Goal: Information Seeking & Learning: Check status

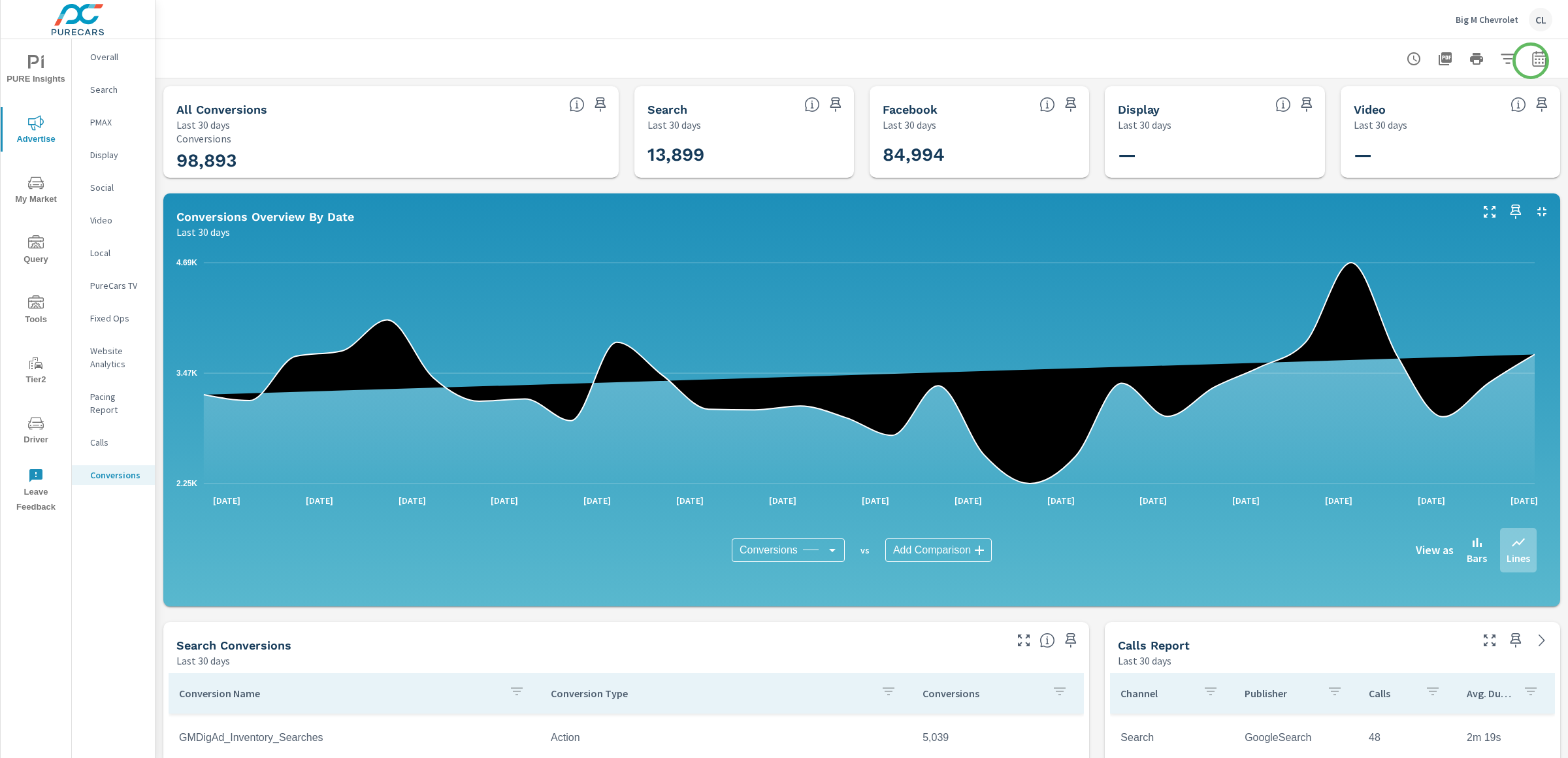
click at [1531, 61] on icon "button" at bounding box center [1538, 58] width 16 height 16
select select "Last 30 days"
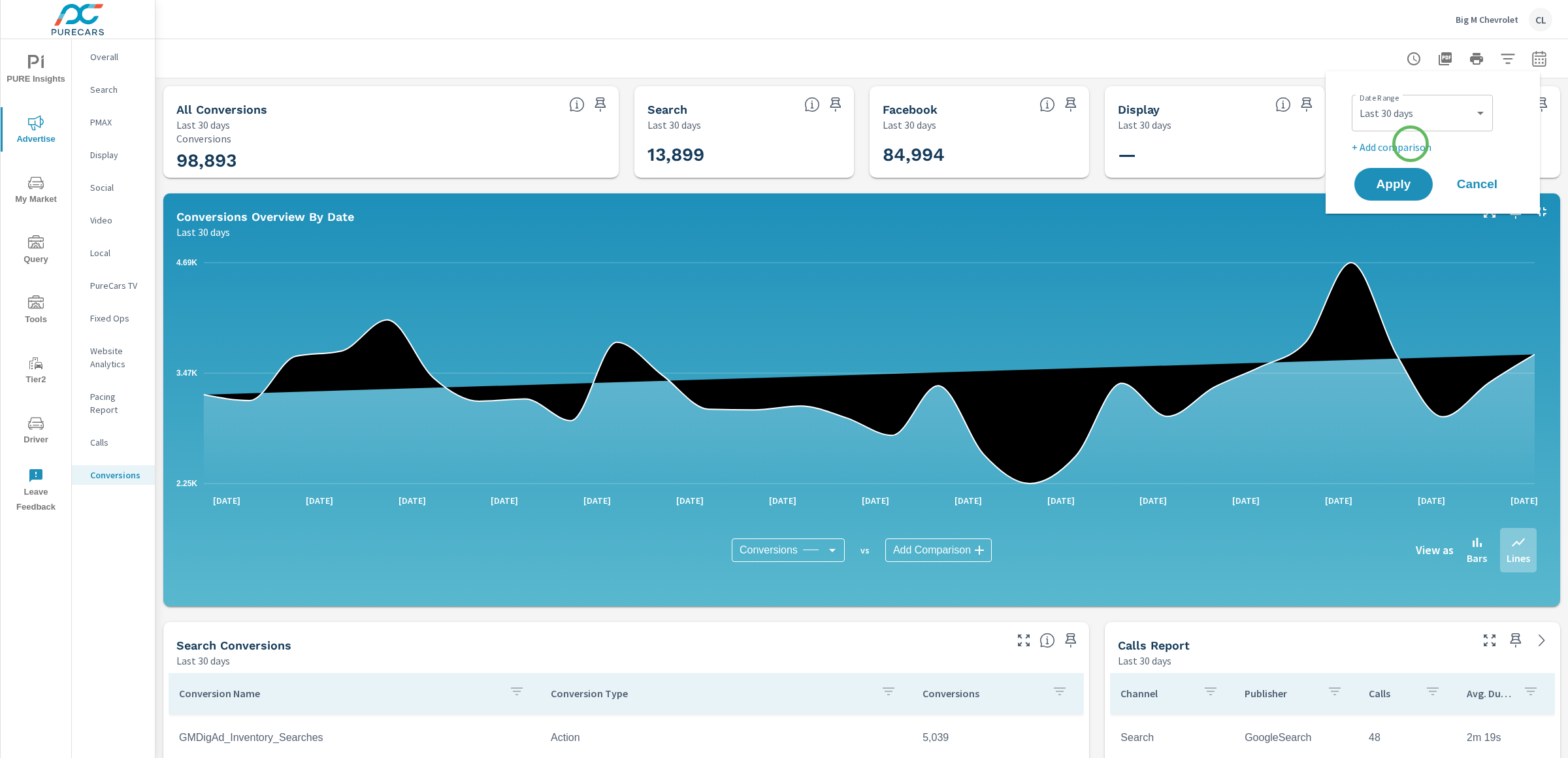
click at [1409, 145] on p "+ Add comparison" at bounding box center [1435, 147] width 167 height 16
select select "Previous period"
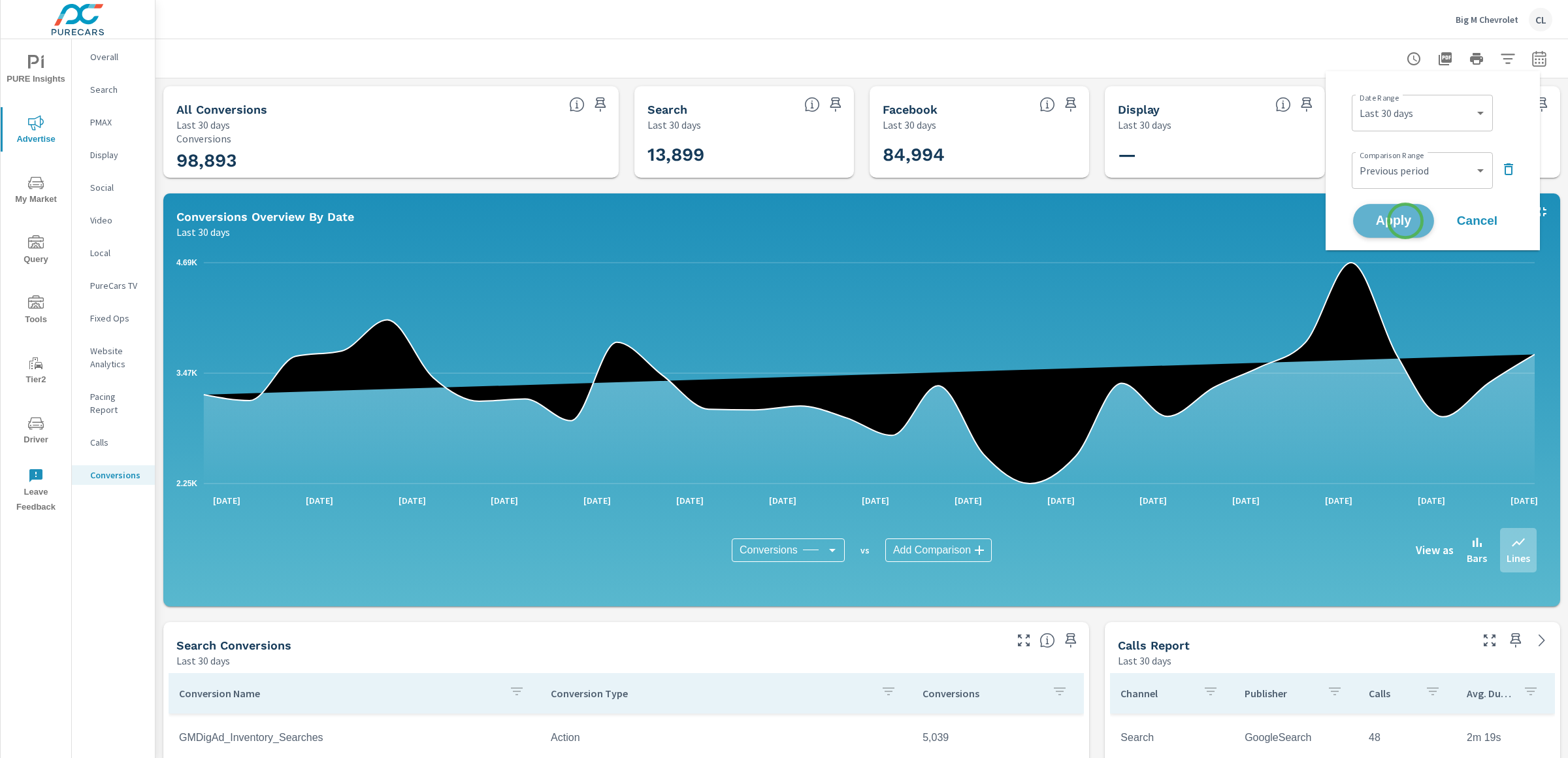
click at [1405, 221] on span "Apply" at bounding box center [1393, 221] width 54 height 12
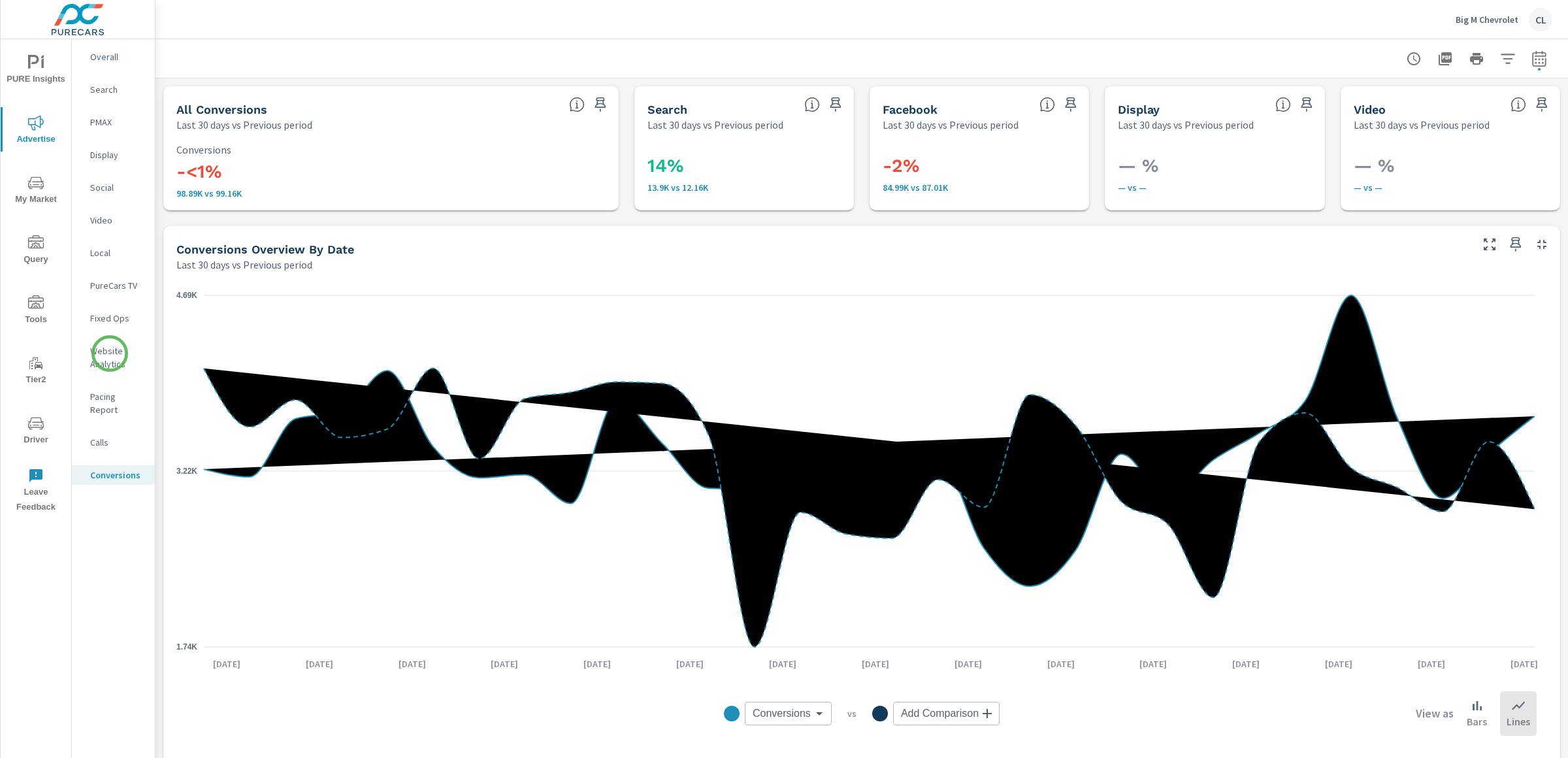
click at [110, 353] on p "Website Analytics" at bounding box center [117, 358] width 54 height 26
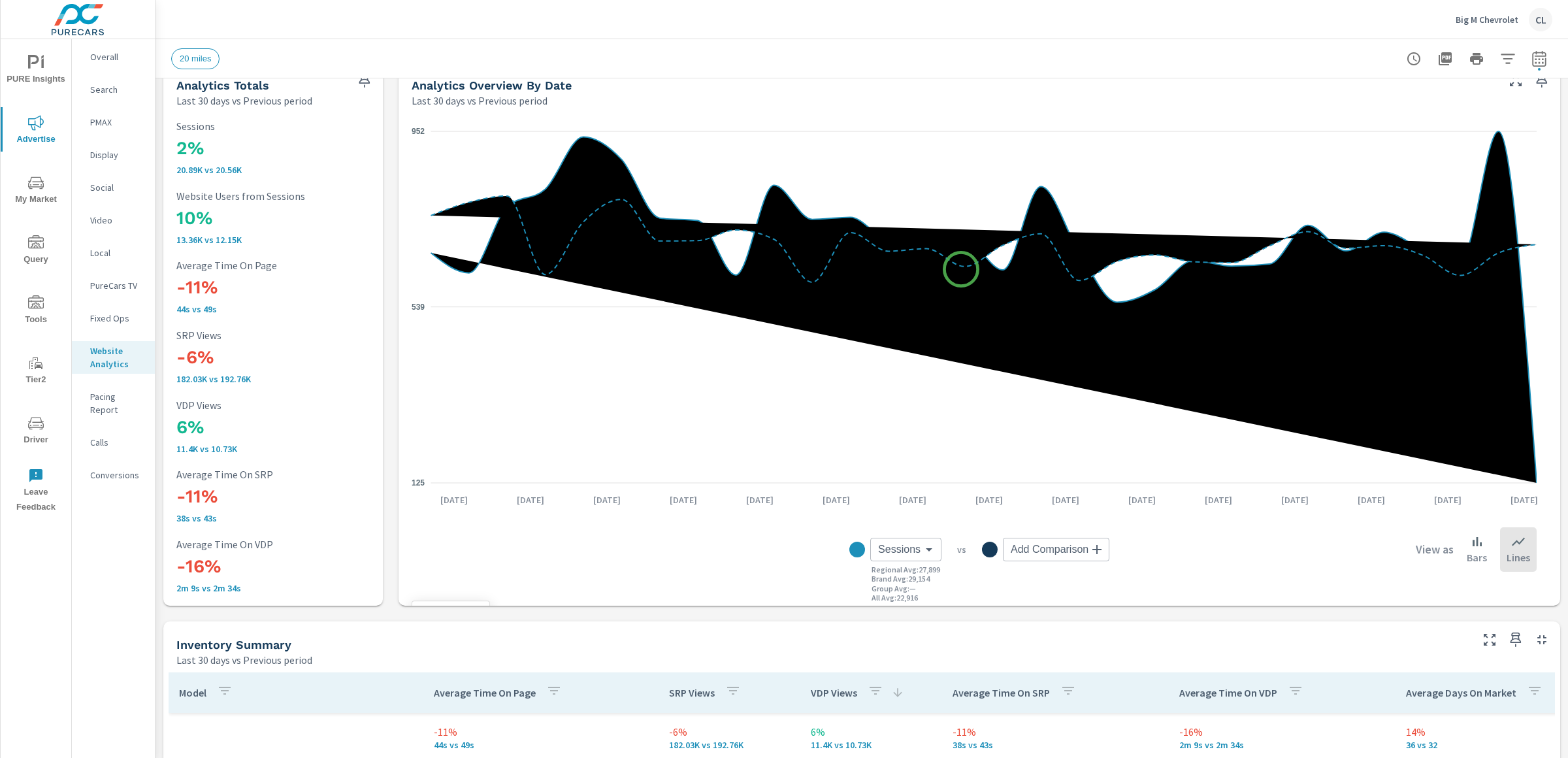
scroll to position [48, 0]
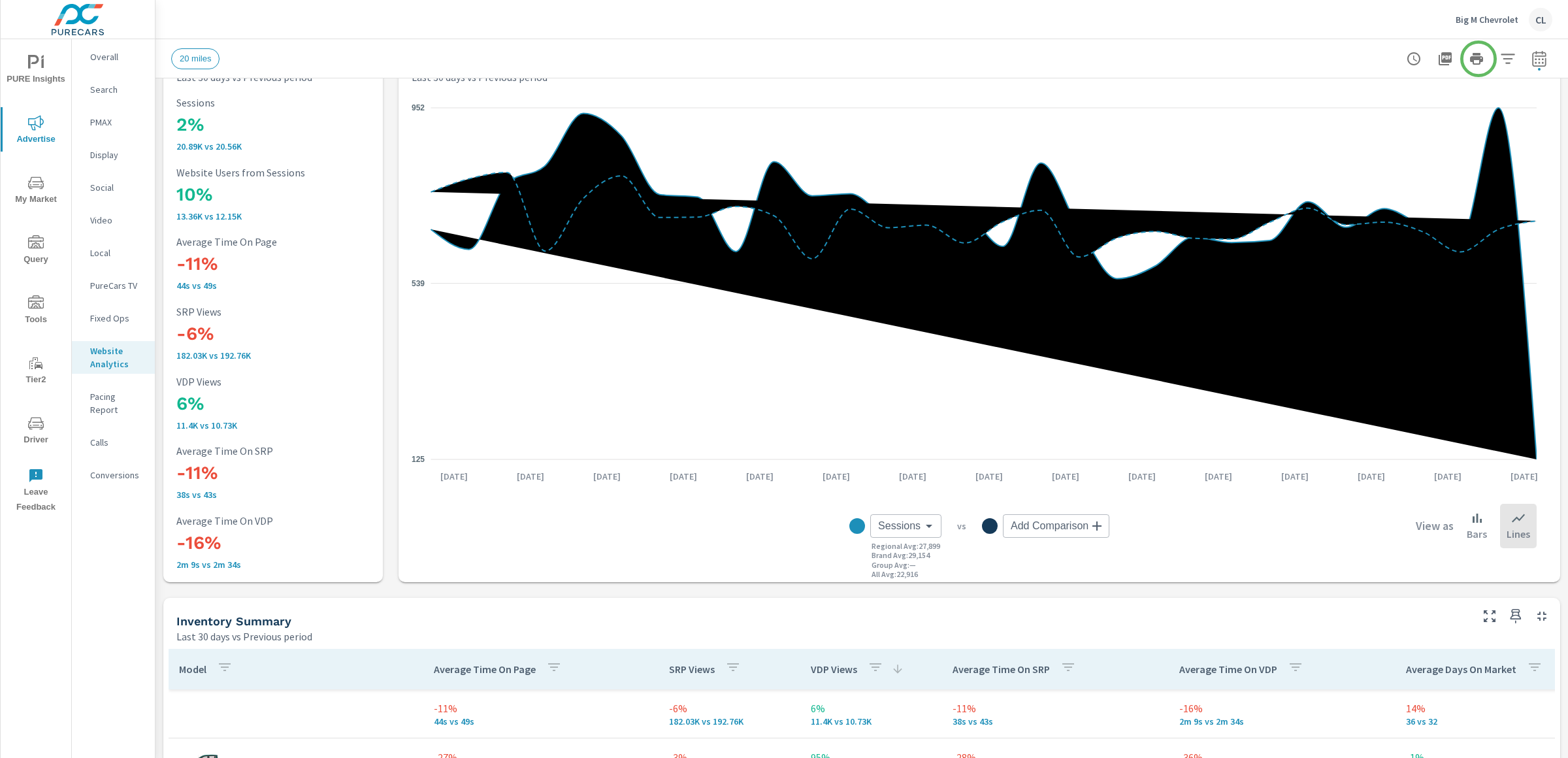
click at [1480, 58] on div at bounding box center [1477, 58] width 152 height 26
click at [1500, 58] on icon "button" at bounding box center [1507, 58] width 16 height 16
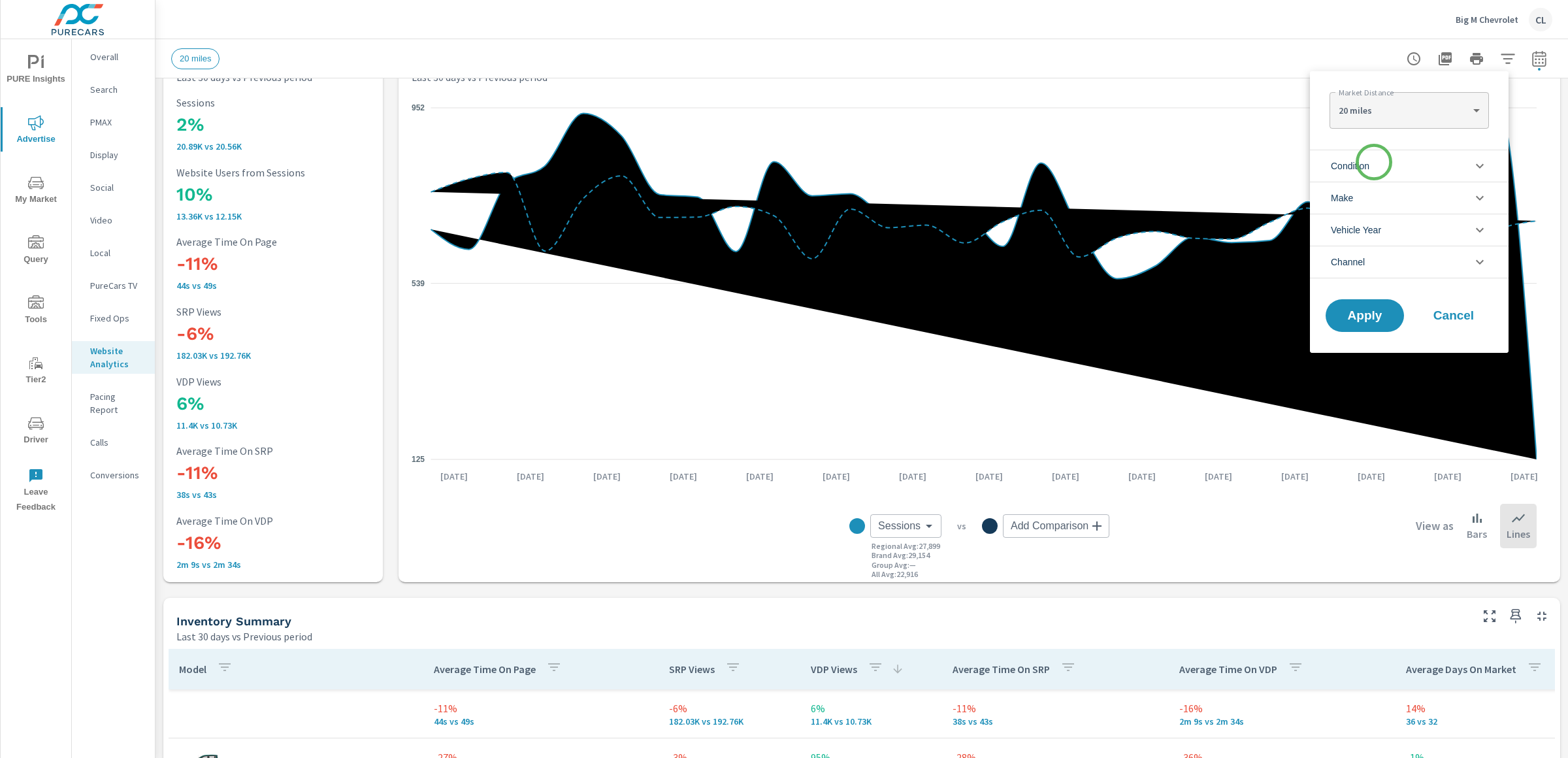
click at [1374, 163] on li "Condition" at bounding box center [1409, 166] width 199 height 32
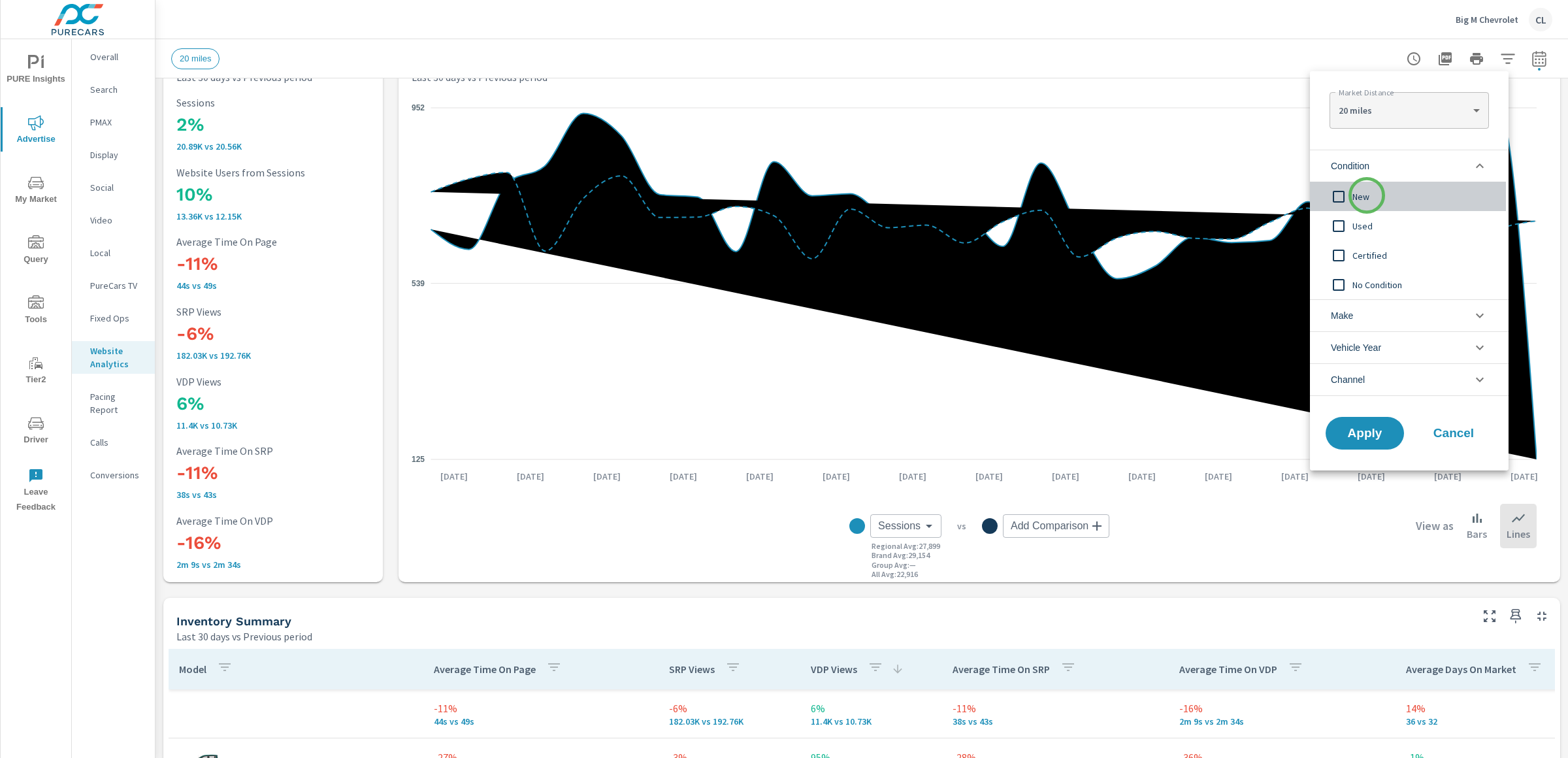
click at [1367, 195] on span "New" at bounding box center [1424, 196] width 143 height 16
click at [1360, 315] on li "Make" at bounding box center [1409, 315] width 199 height 32
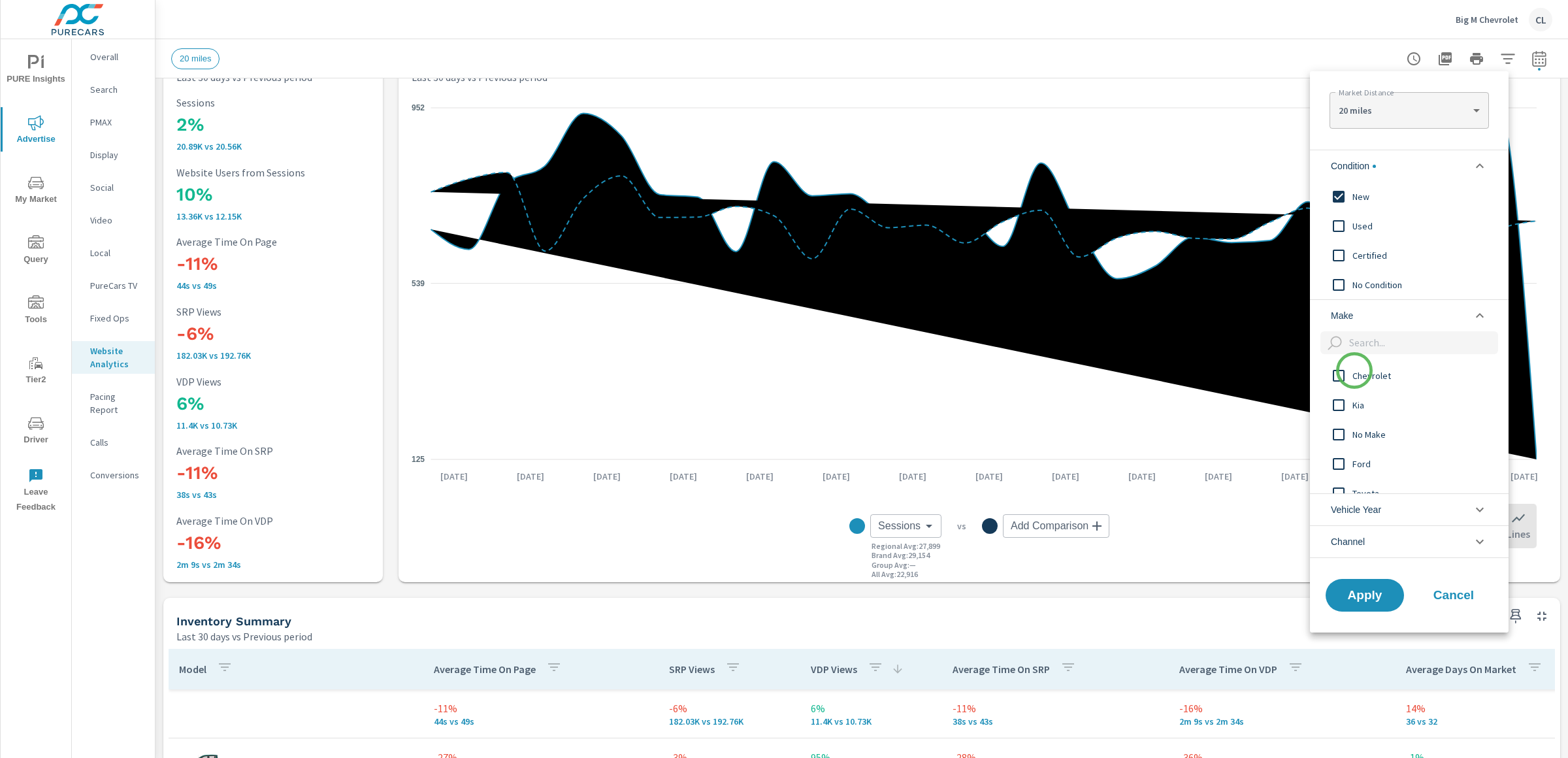
click at [1354, 371] on span "Chevrolet" at bounding box center [1424, 375] width 143 height 16
click at [1383, 595] on span "Apply" at bounding box center [1364, 594] width 54 height 12
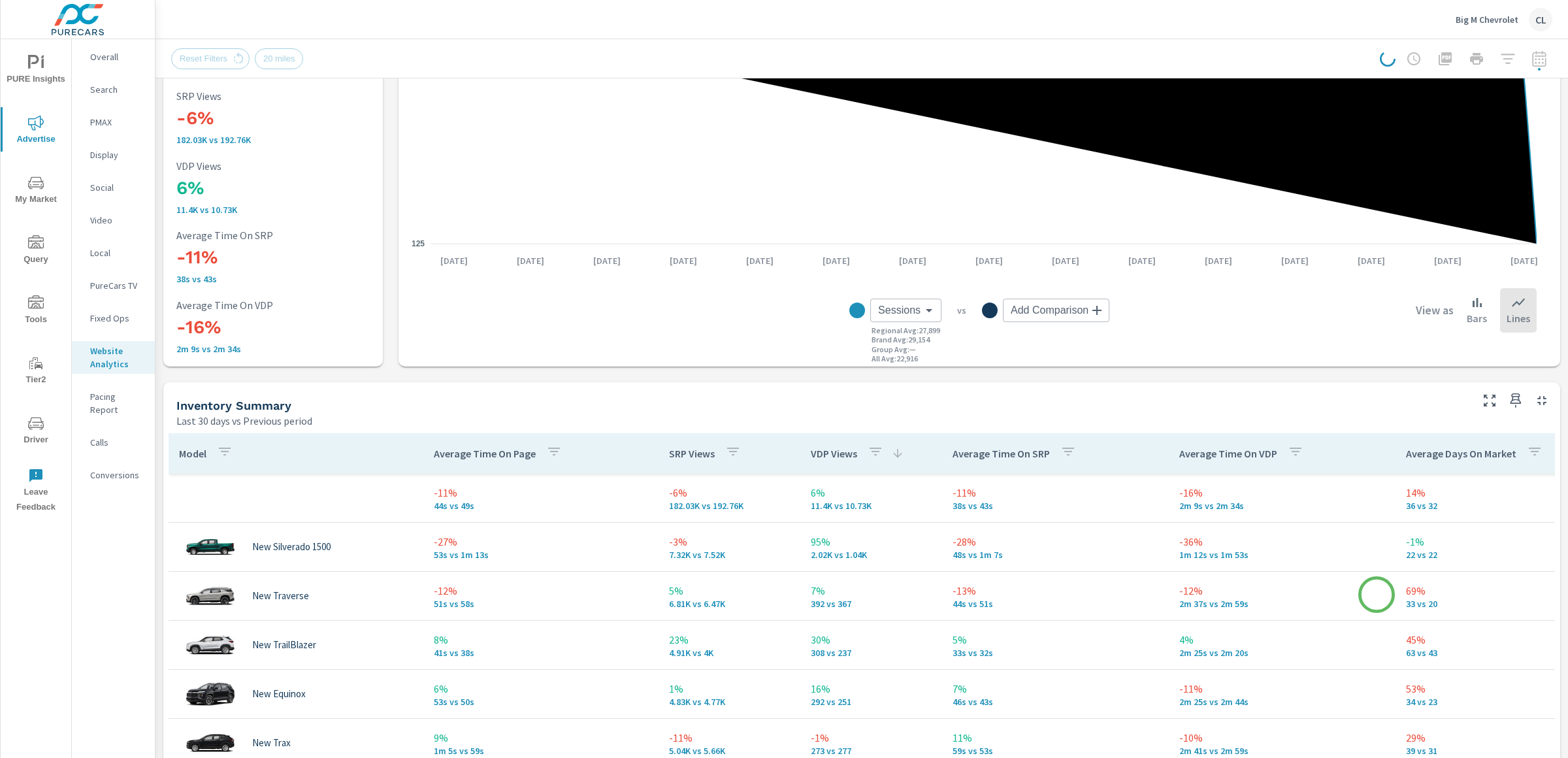
scroll to position [456, 0]
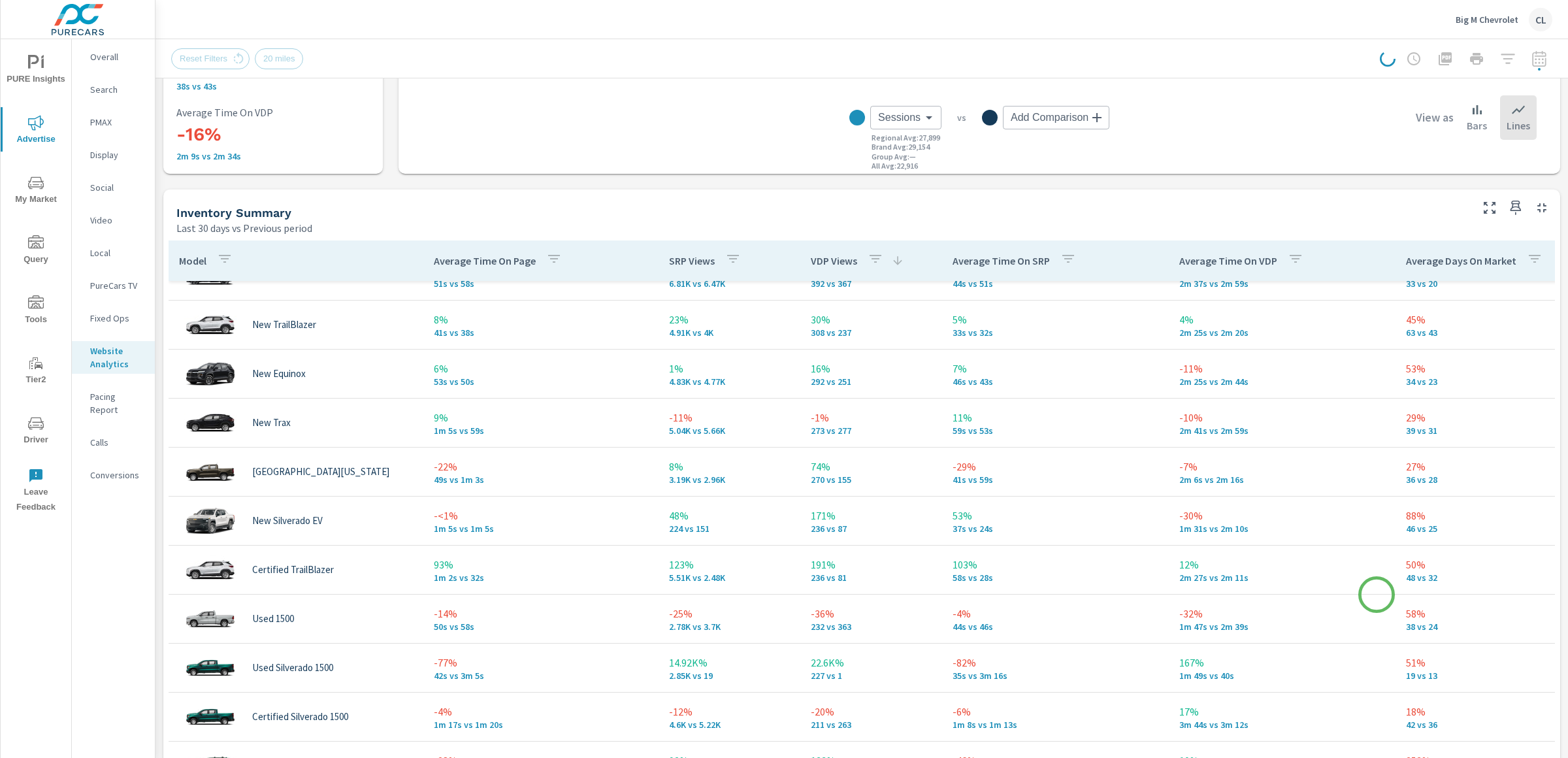
scroll to position [137, 0]
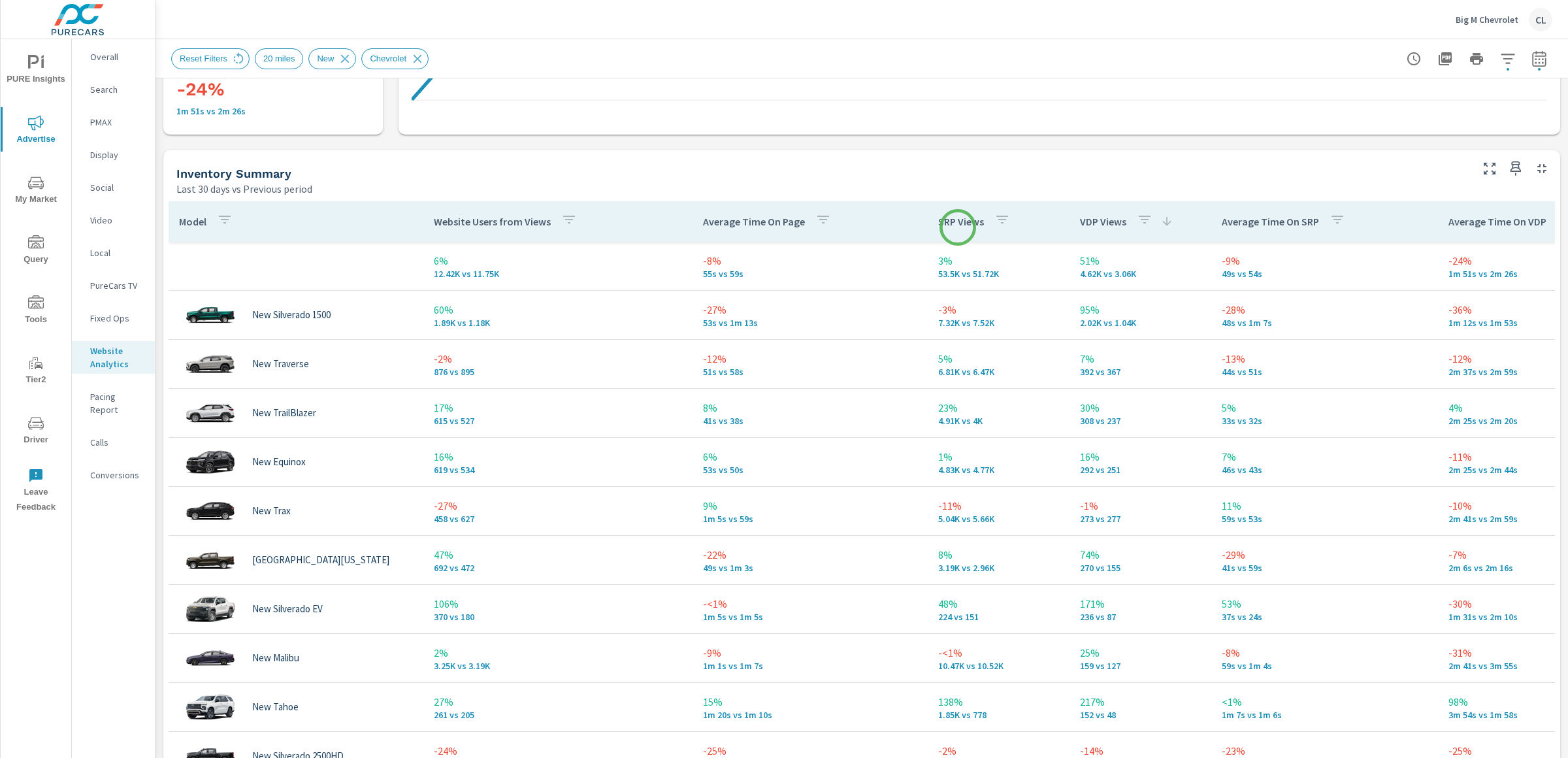
scroll to position [36, 0]
